Goal: Book appointment/travel/reservation

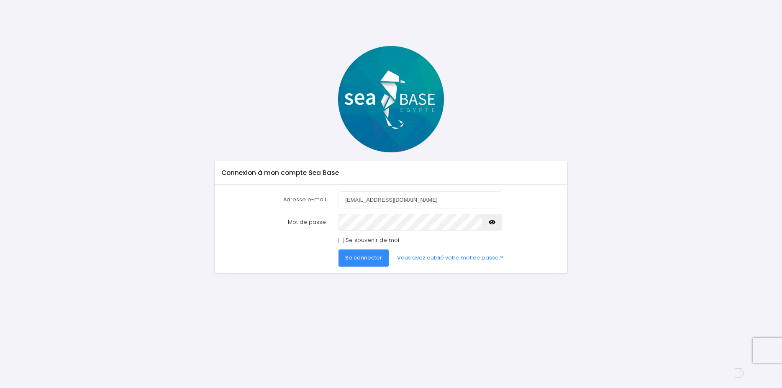
click at [340, 241] on input "Se souvenir de moi" at bounding box center [340, 240] width 5 height 5
checkbox input "true"
click at [363, 256] on span "Se connecter" at bounding box center [363, 257] width 37 height 8
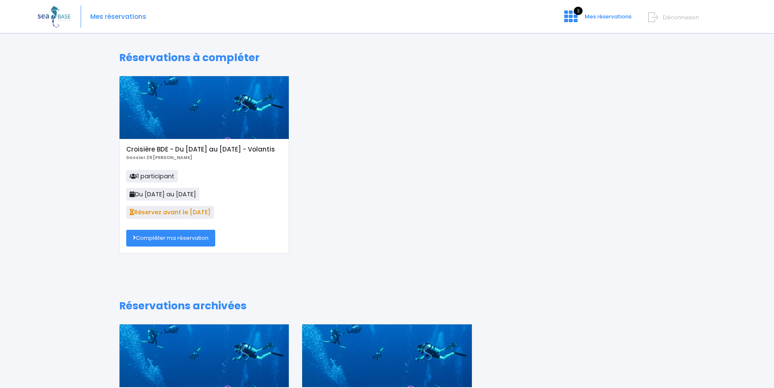
click at [167, 244] on link "Compléter ma réservation" at bounding box center [170, 238] width 89 height 17
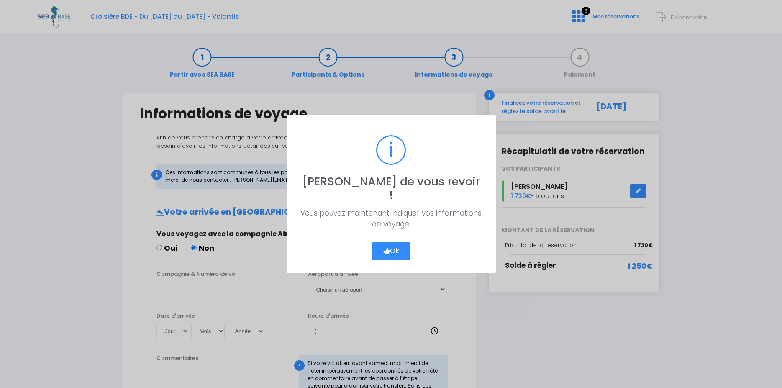
click at [392, 245] on button "Ok" at bounding box center [390, 251] width 39 height 18
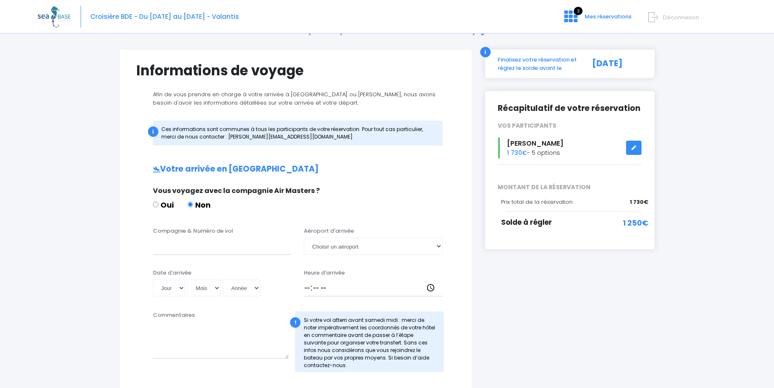
scroll to position [85, 0]
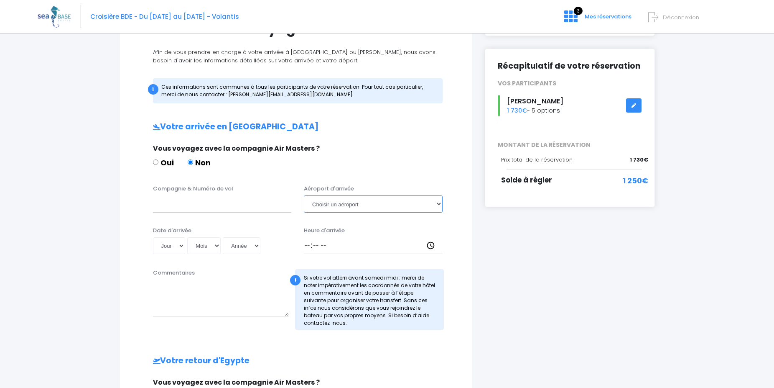
select select "Hurghada"
click option "Hurghada" at bounding box center [0, 0] width 0 height 0
click at [366, 159] on div "Oui Non" at bounding box center [295, 164] width 284 height 14
click at [217, 207] on input "Compagnie & Numéro de vol" at bounding box center [222, 203] width 139 height 17
type input "EASYJET"
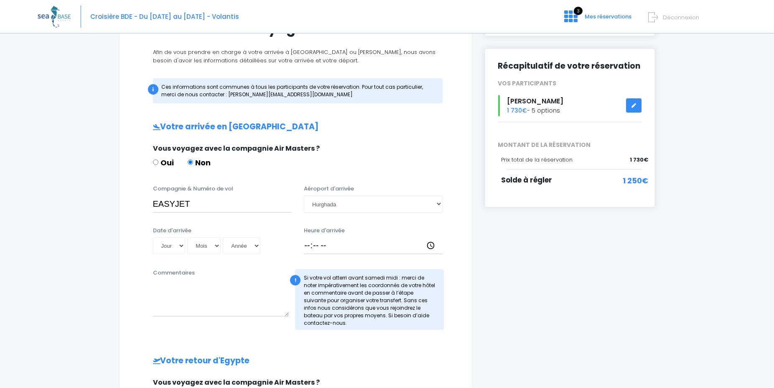
click at [428, 157] on div "Oui Non" at bounding box center [295, 164] width 284 height 14
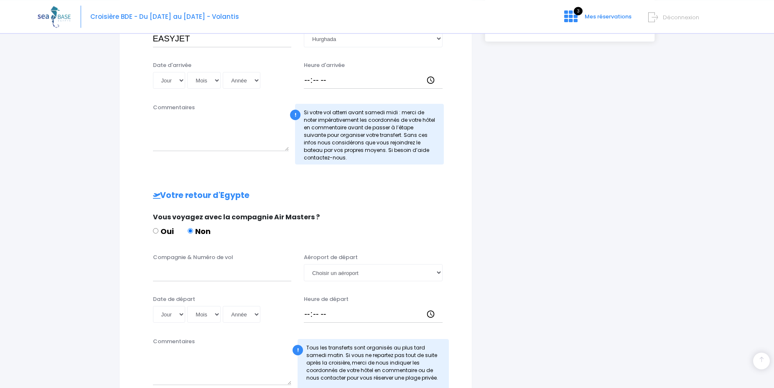
scroll to position [299, 0]
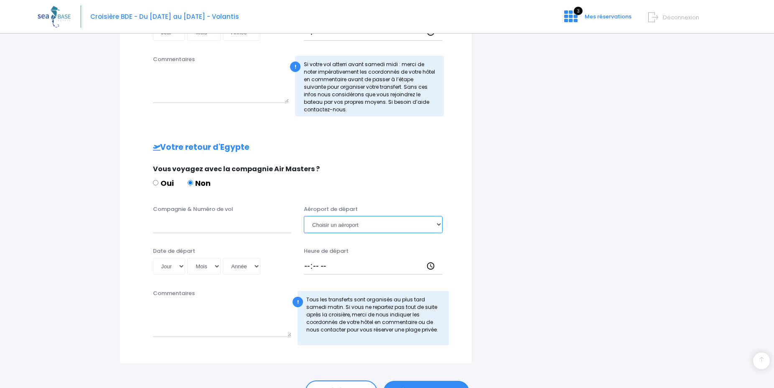
select select "Hurghada"
click option "Hurghada" at bounding box center [0, 0] width 0 height 0
click at [238, 227] on input "Compagnie & Numéro de vol" at bounding box center [222, 224] width 139 height 17
type input "EASYJET"
click at [534, 204] on div "i Finalisez votre réservation et réglez le solde avant le 24/03/2026 Récapitula…" at bounding box center [570, 79] width 183 height 570
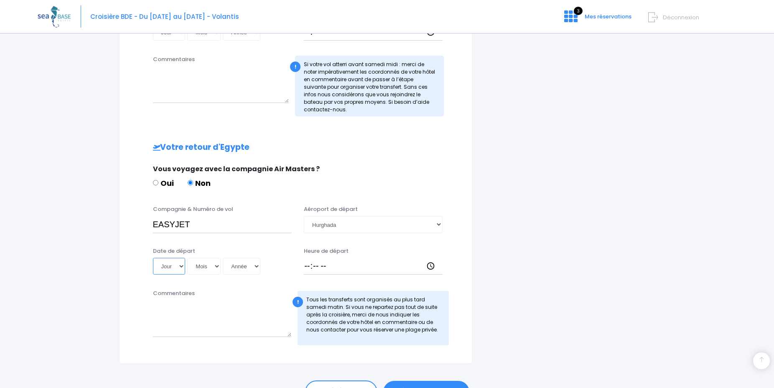
select select "23"
click option "23" at bounding box center [0, 0] width 0 height 0
click at [187, 258] on select "Mois 01 02 03 04 05 06 07 08 09 10 11 12" at bounding box center [203, 266] width 33 height 17
select select "05"
click option "05" at bounding box center [0, 0] width 0 height 0
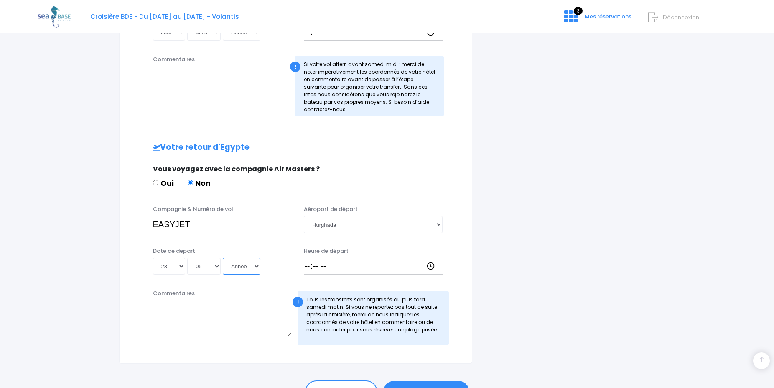
select select "2026"
click option "2026" at bounding box center [0, 0] width 0 height 0
type input "2026-05-23"
click at [519, 220] on div "i Finalisez votre réservation et réglez le solde avant le 24/03/2026 Récapitula…" at bounding box center [570, 79] width 183 height 570
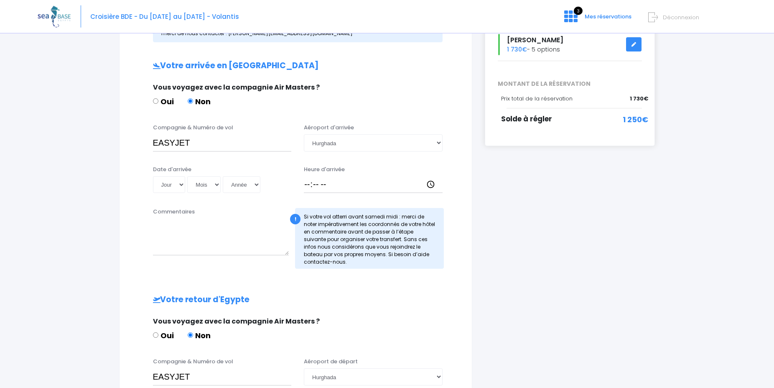
scroll to position [43, 0]
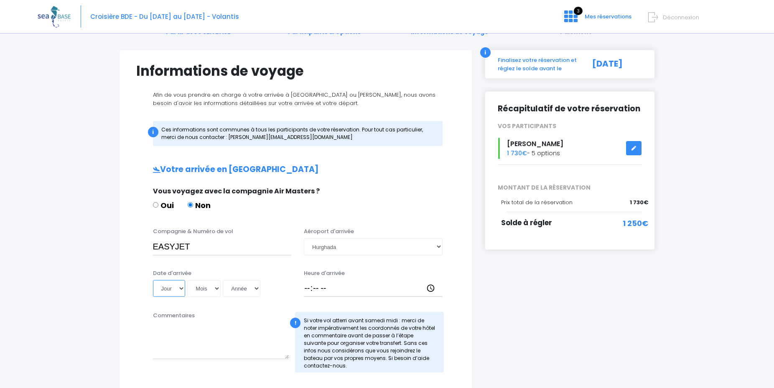
select select "23"
click option "23" at bounding box center [0, 0] width 0 height 0
select select "05"
click option "05" at bounding box center [0, 0] width 0 height 0
select select "2026"
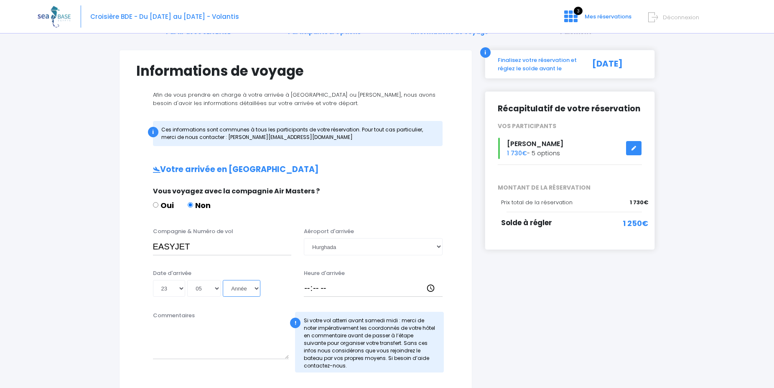
click option "2026" at bounding box center [0, 0] width 0 height 0
type input "2026-05-23"
click at [335, 290] on input "Heure d'arrivée" at bounding box center [373, 288] width 139 height 17
type input "20:00"
click at [545, 283] on div "i Finalisez votre réservation et réglez le solde avant le 24/03/2026 Récapitula…" at bounding box center [570, 335] width 183 height 570
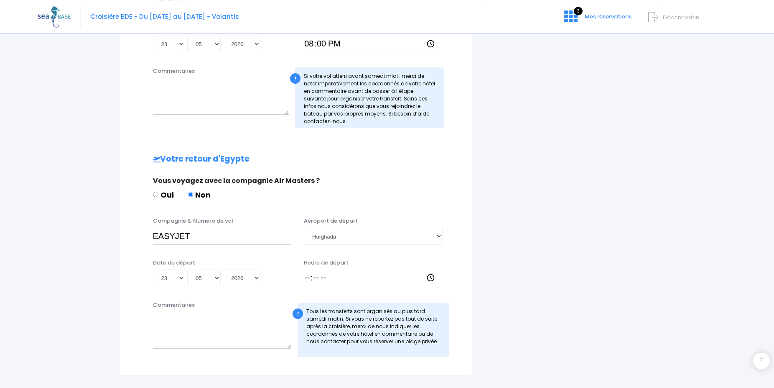
scroll to position [299, 0]
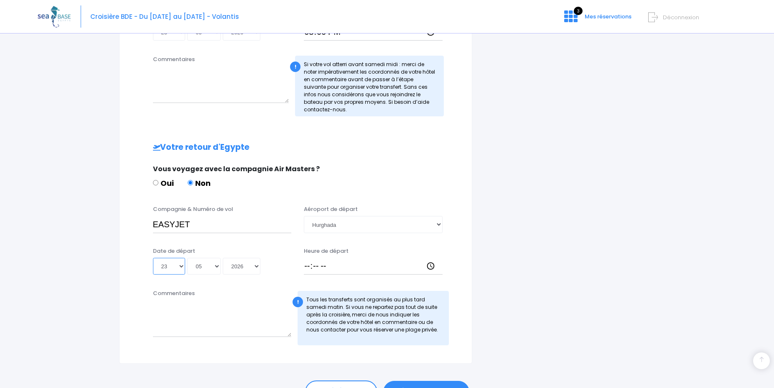
select select "30"
click option "30" at bounding box center [0, 0] width 0 height 0
type input "2026-05-30"
click at [309, 267] on input "Heure de départ" at bounding box center [373, 266] width 139 height 17
type input "21:00"
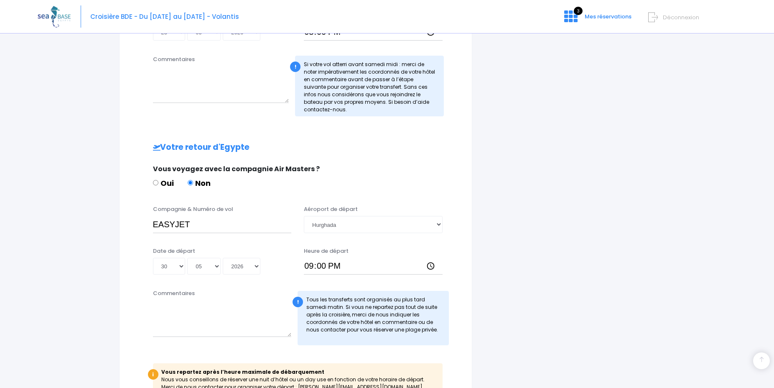
click at [592, 190] on div "i Finalisez votre réservation et réglez le solde avant le 24/03/2026 Récapitula…" at bounding box center [570, 104] width 183 height 620
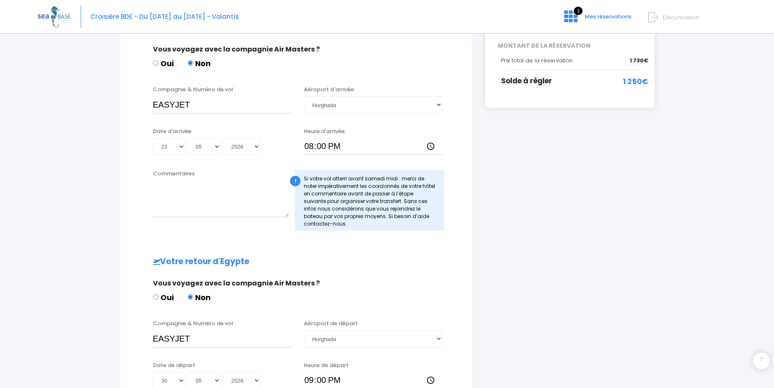
scroll to position [398, 0]
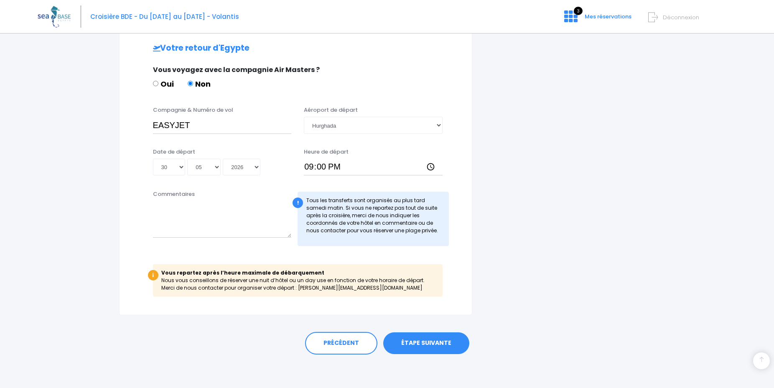
click at [433, 343] on link "ÉTAPE SUIVANTE" at bounding box center [426, 343] width 86 height 22
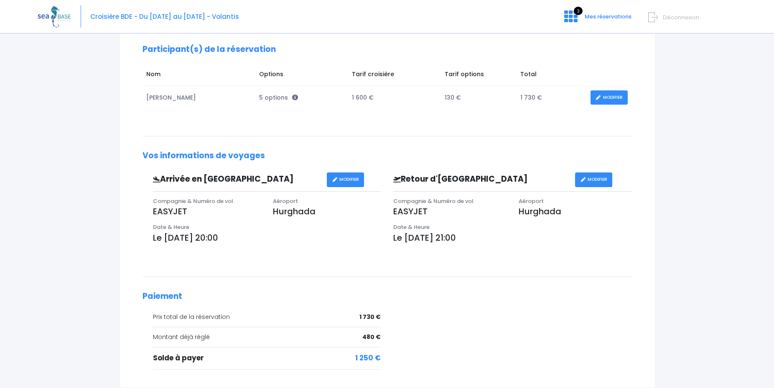
scroll to position [43, 0]
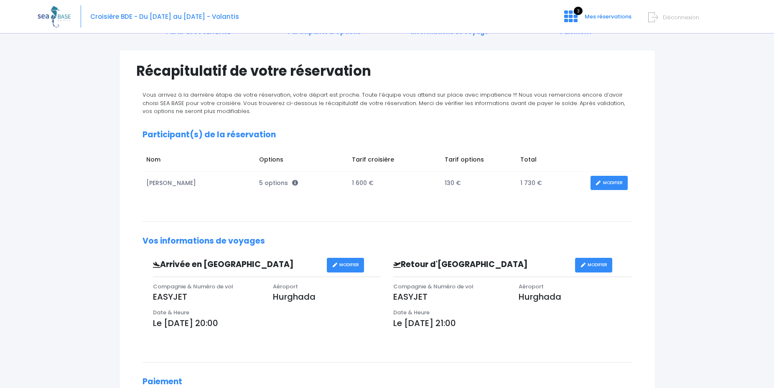
click at [608, 184] on link "MODIFIER" at bounding box center [609, 183] width 37 height 15
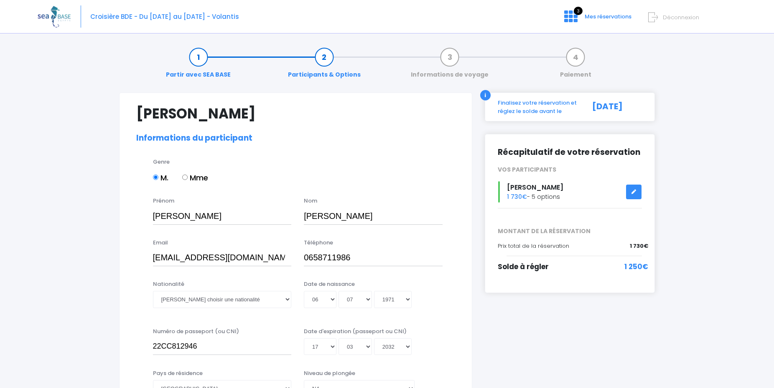
select select "N4"
select select "42/43"
select select "XL"
select select "ML"
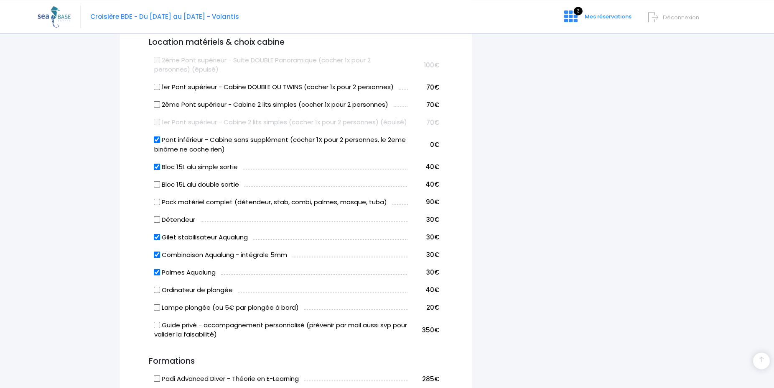
scroll to position [469, 0]
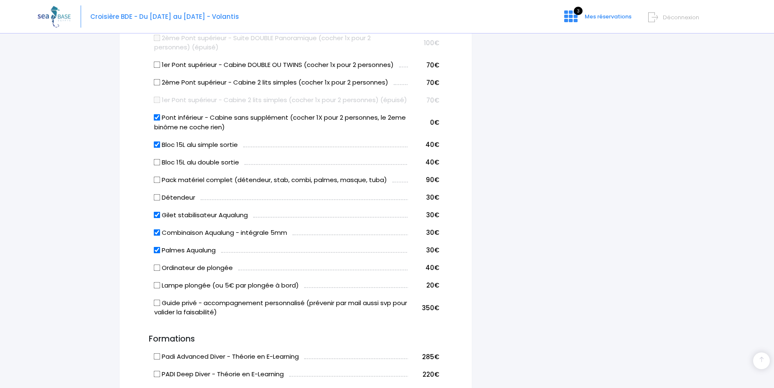
click at [159, 235] on input "Combinaison Aqualung - intégrale 5mm" at bounding box center [156, 232] width 7 height 7
checkbox input "false"
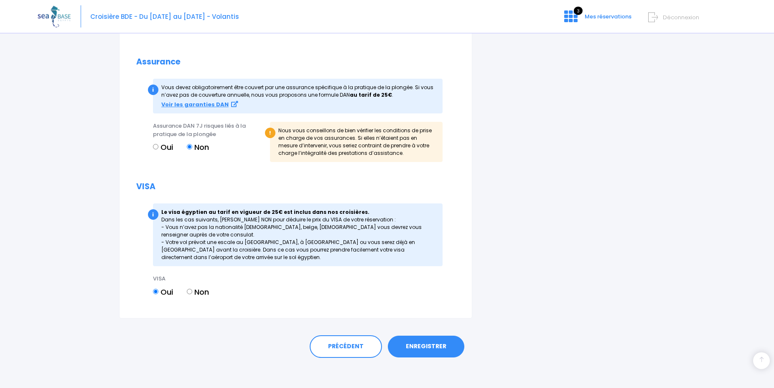
scroll to position [1012, 0]
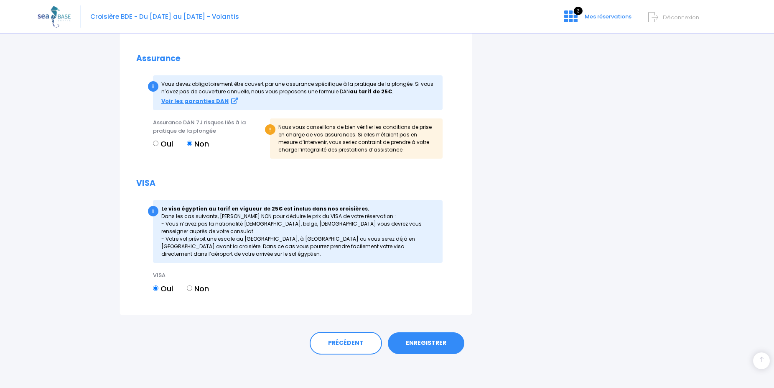
click at [431, 341] on link "ENREGISTRER" at bounding box center [426, 343] width 77 height 22
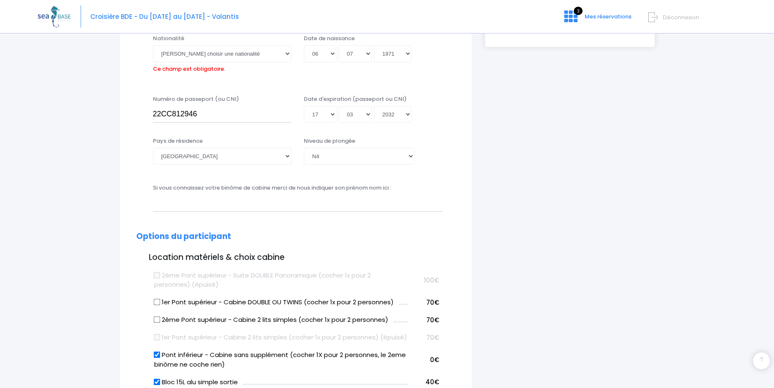
scroll to position [207, 0]
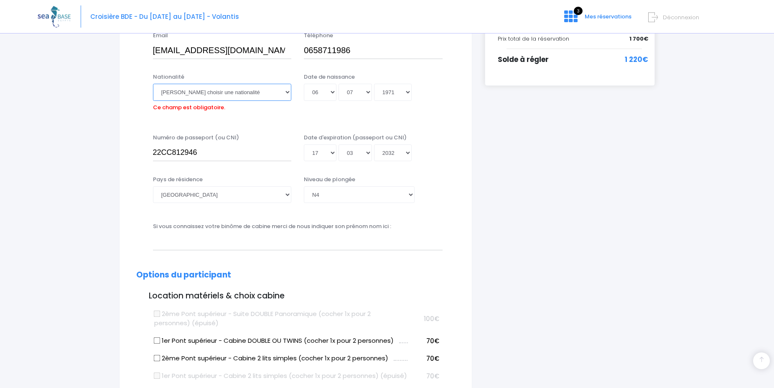
select select "Française"
click option "Française" at bounding box center [0, 0] width 0 height 0
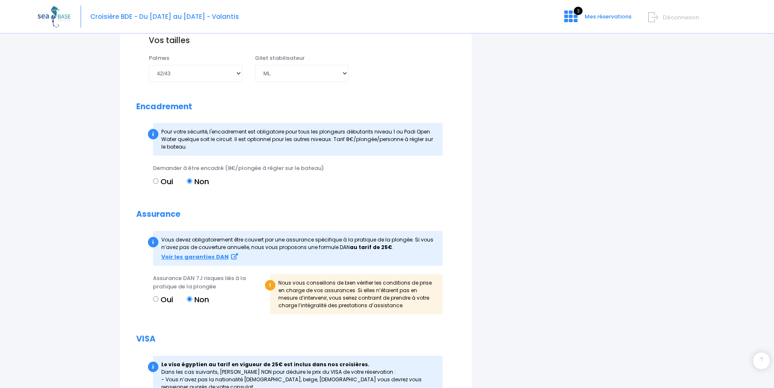
scroll to position [1012, 0]
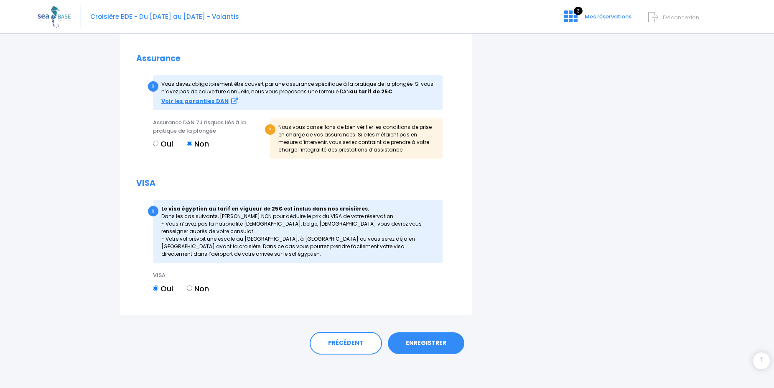
click at [419, 341] on link "ENREGISTRER" at bounding box center [426, 343] width 77 height 22
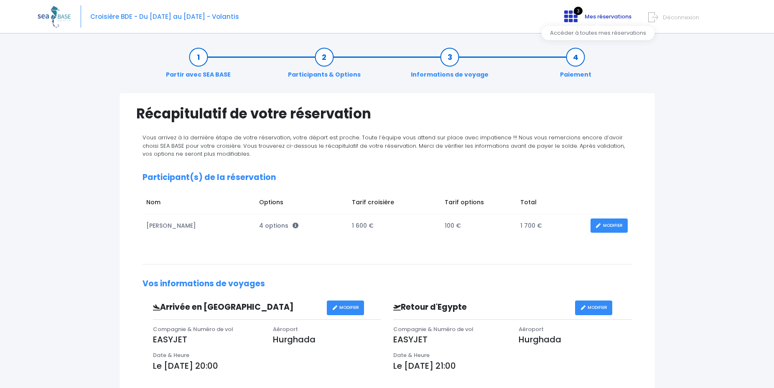
click at [575, 14] on icon at bounding box center [571, 16] width 13 height 13
